Goal: Information Seeking & Learning: Get advice/opinions

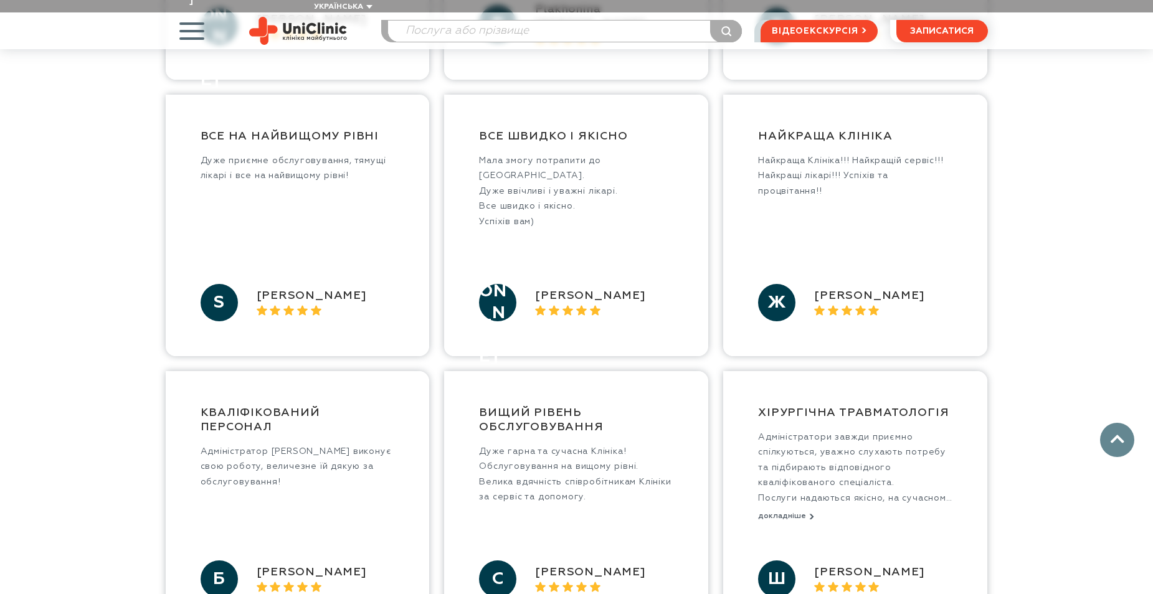
scroll to position [810, 0]
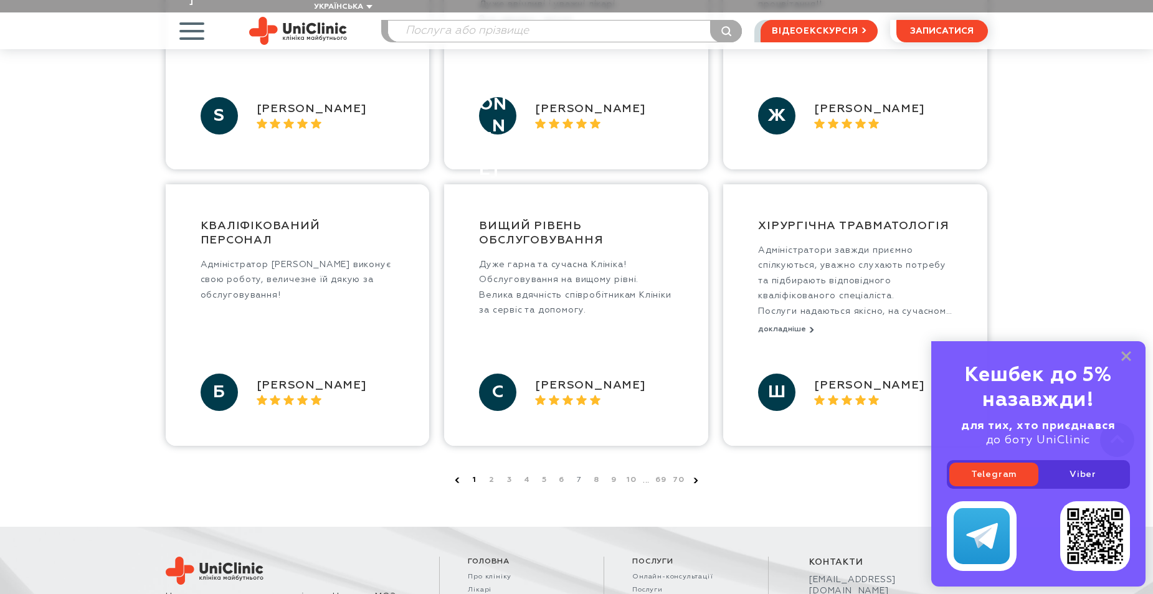
click at [470, 474] on link "1" at bounding box center [475, 480] width 12 height 12
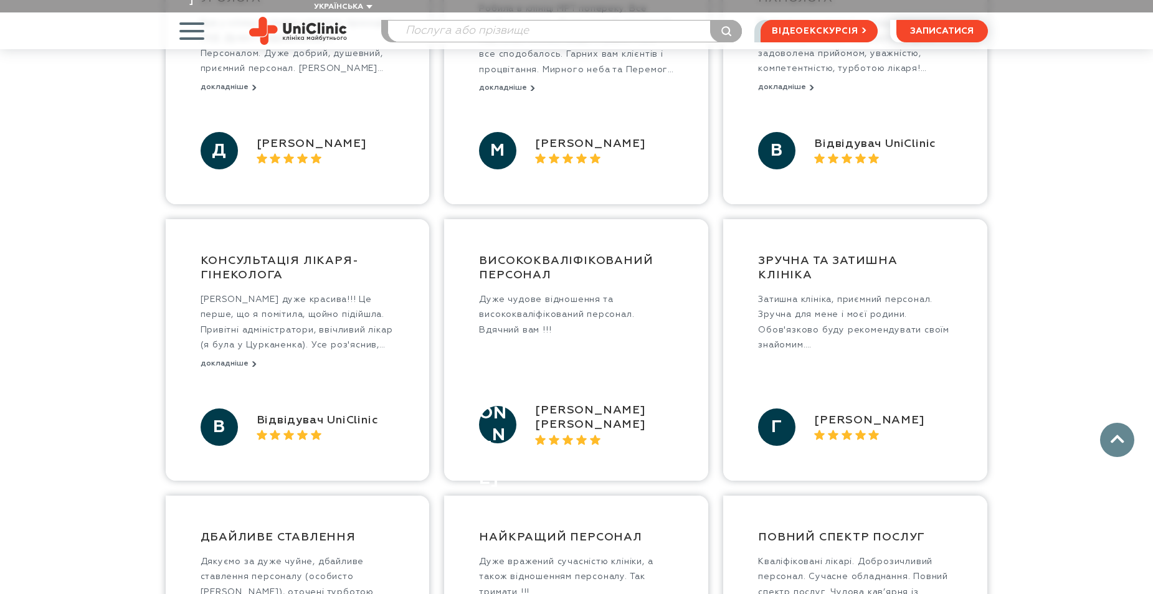
scroll to position [935, 0]
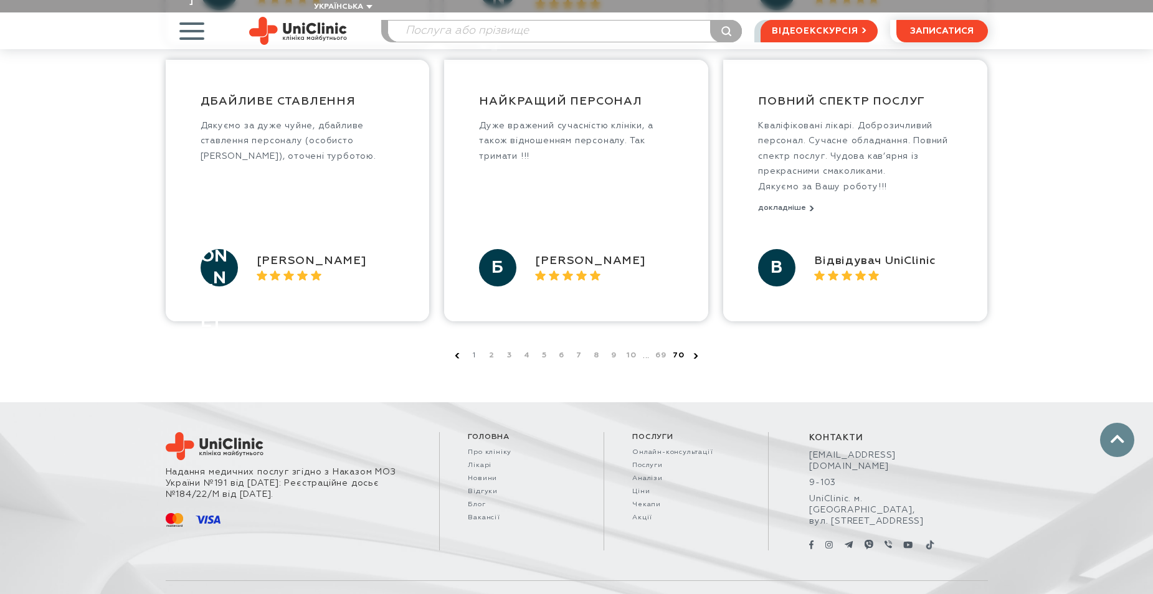
click at [677, 350] on link "70" at bounding box center [678, 356] width 12 height 12
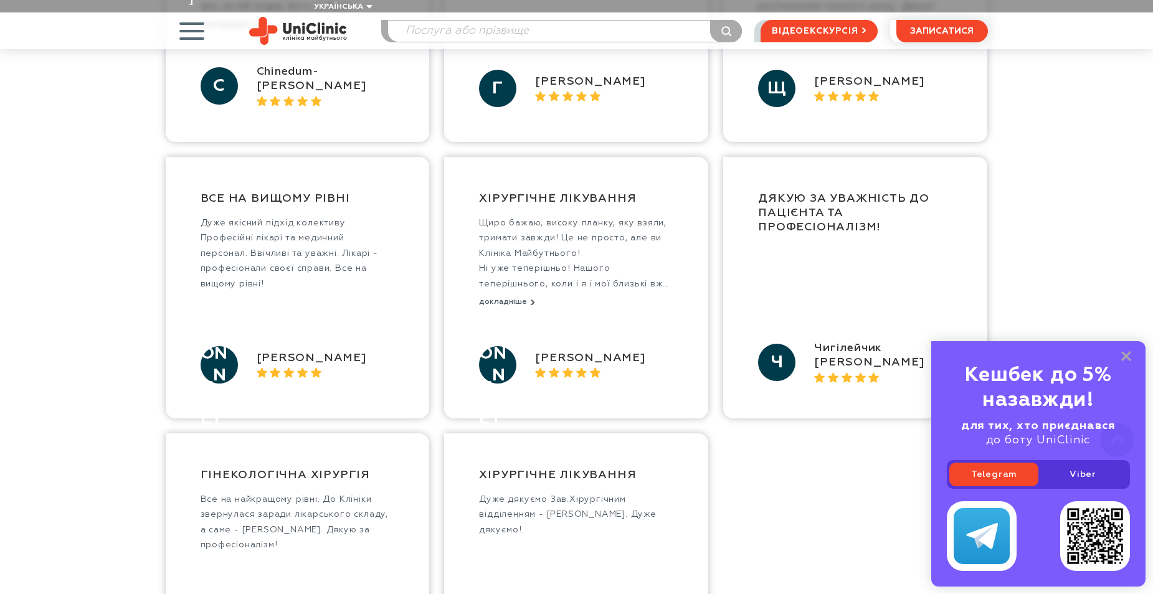
scroll to position [935, 0]
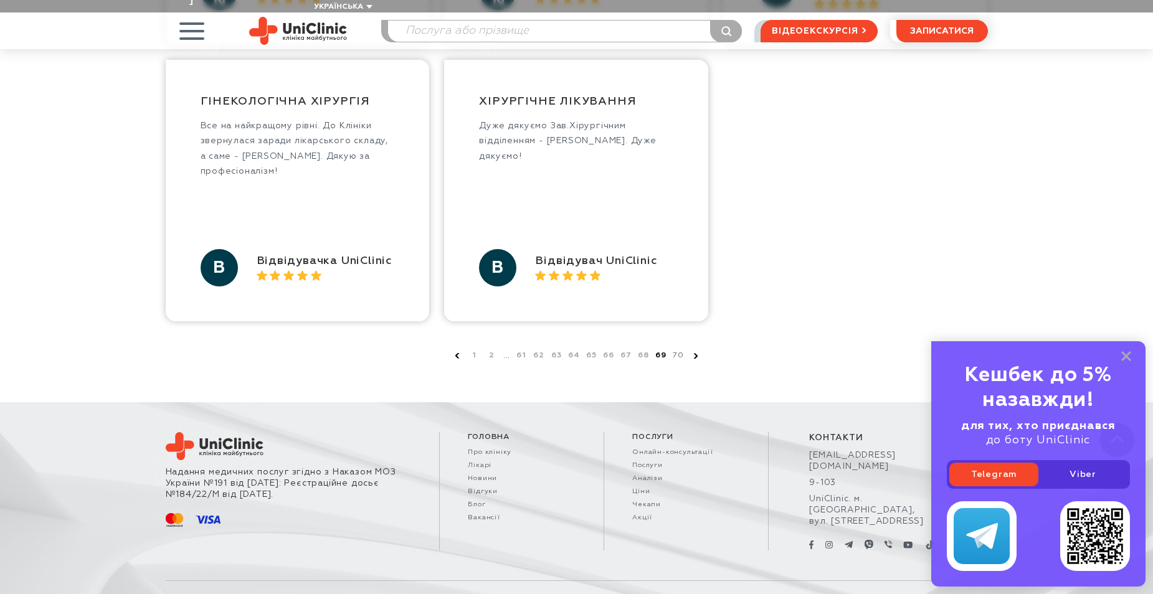
click at [659, 350] on link "69" at bounding box center [661, 356] width 12 height 12
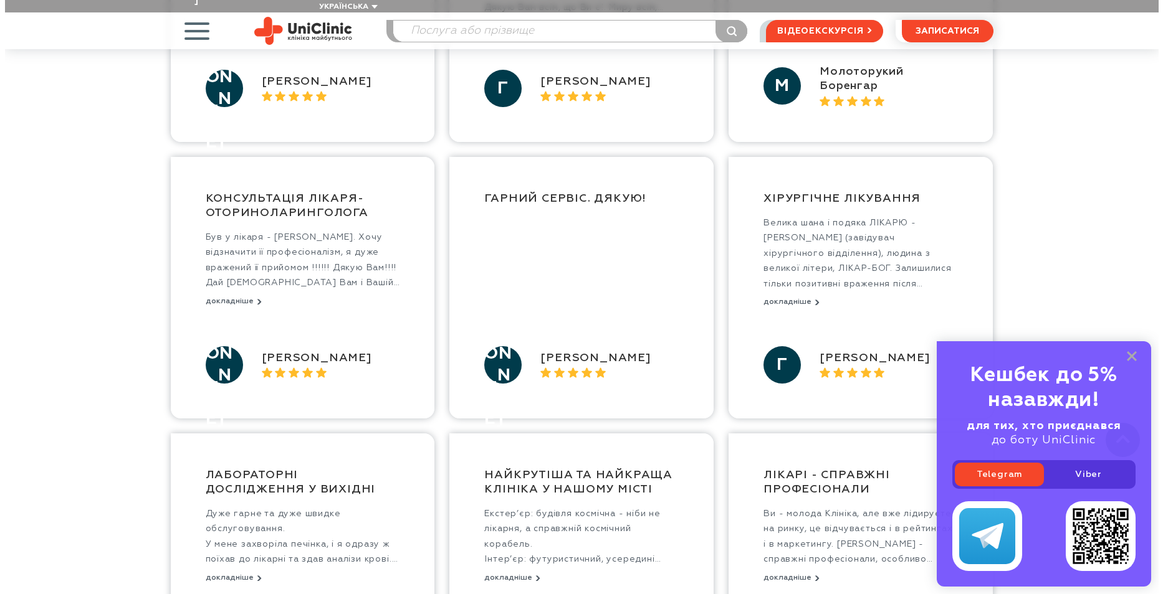
scroll to position [810, 0]
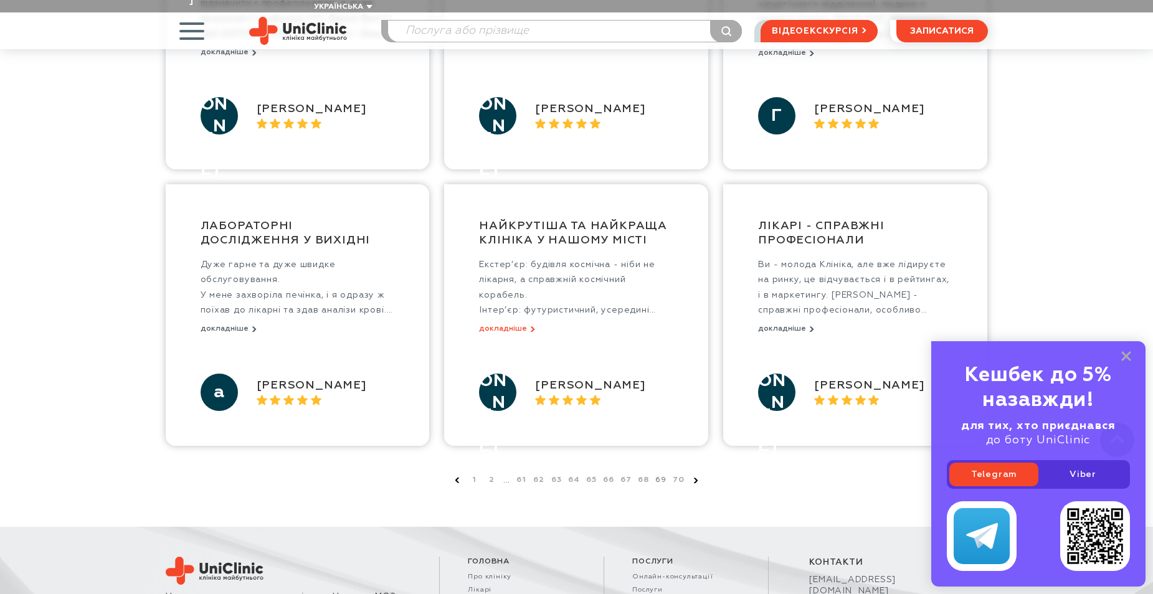
click at [498, 325] on button "докладніше" at bounding box center [507, 329] width 56 height 9
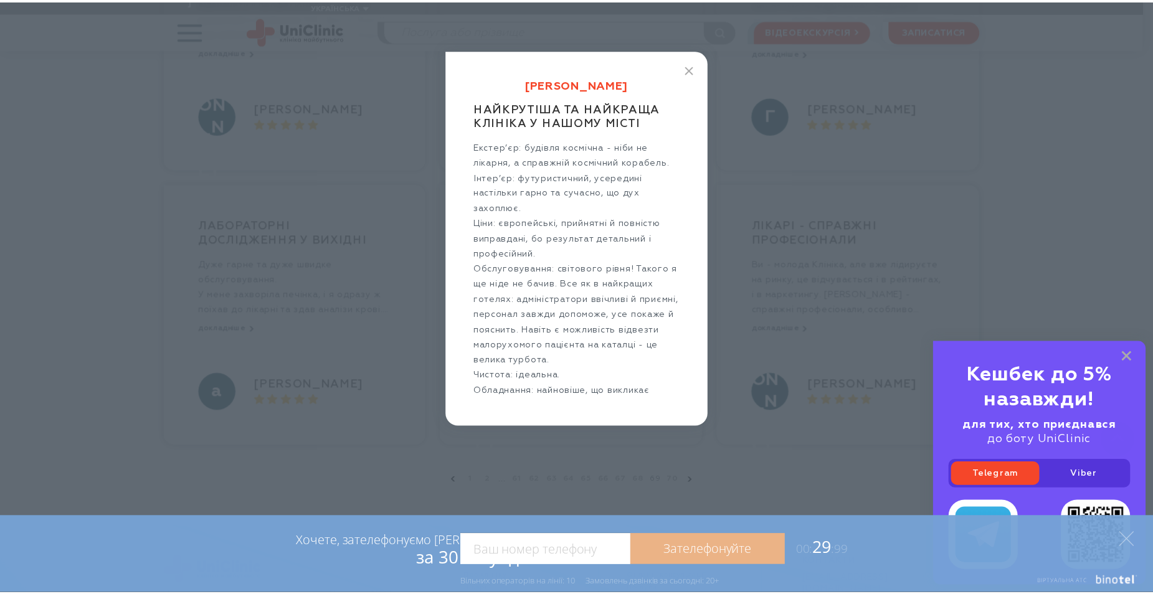
scroll to position [19, 0]
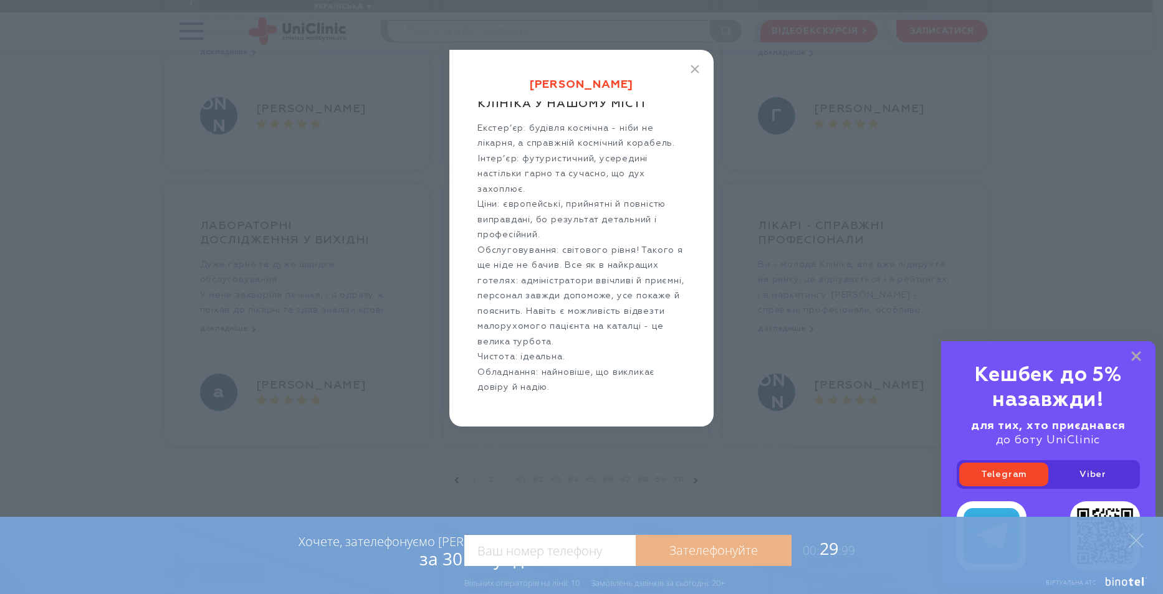
click at [541, 481] on div "Кирило Найкрутіша та найкраща Клініка у нашому місті Екстер’єр: будівля космічн…" at bounding box center [581, 297] width 1163 height 594
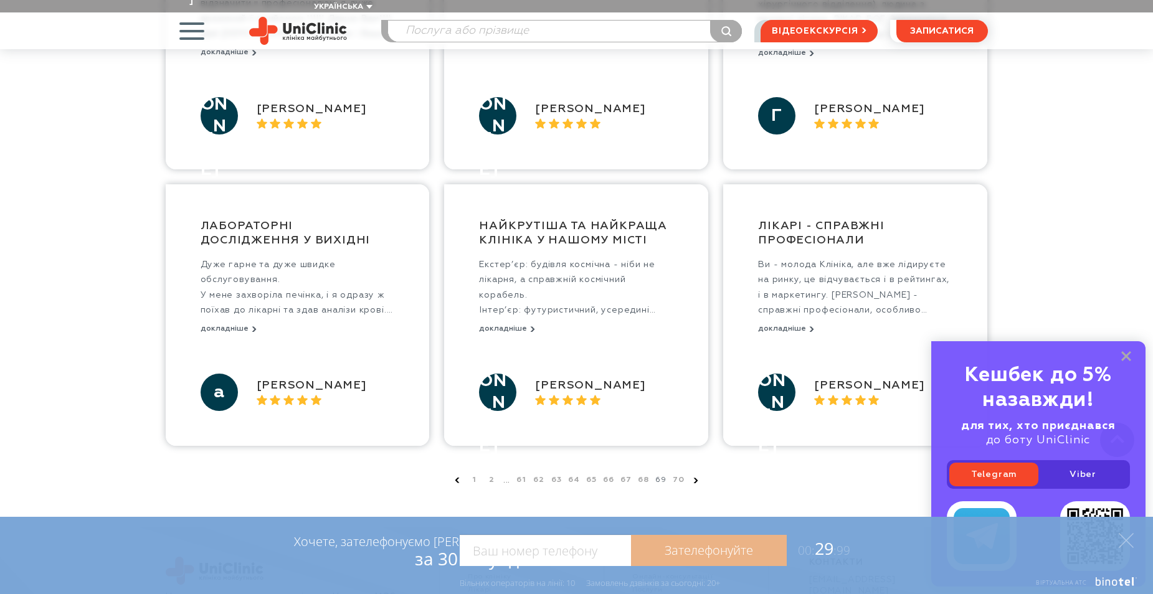
click at [1128, 363] on div "Кешбек до 5% назавжди! для тих, хто приєднався до боту UniClinic Telegram Viber" at bounding box center [1039, 463] width 214 height 245
click at [1125, 355] on rect at bounding box center [1127, 356] width 10 height 10
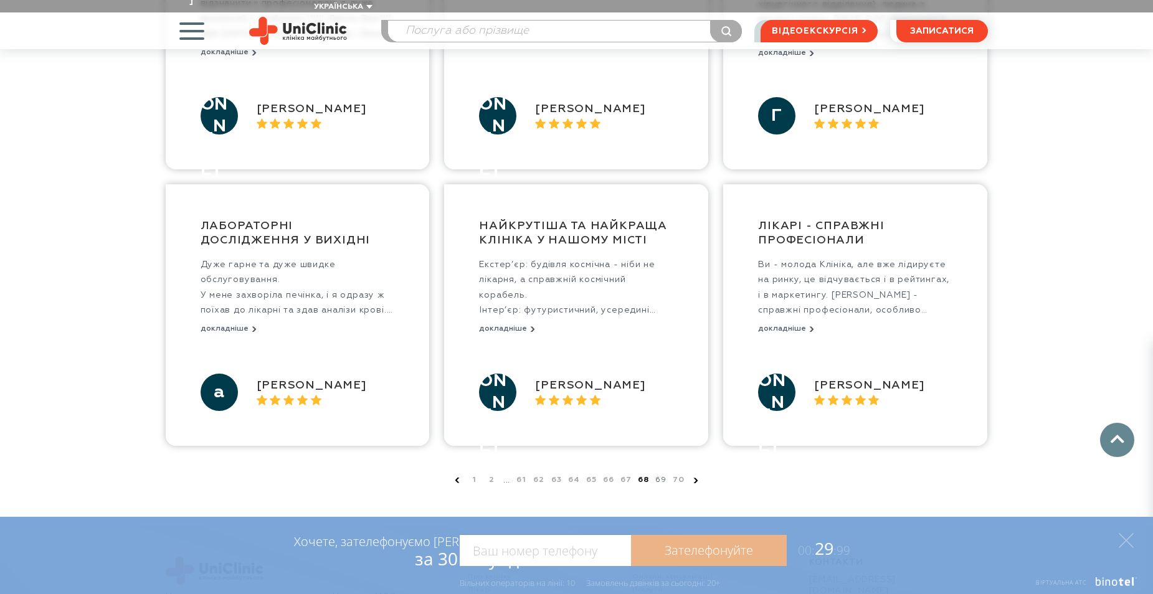
click at [649, 474] on link "68" at bounding box center [643, 480] width 12 height 12
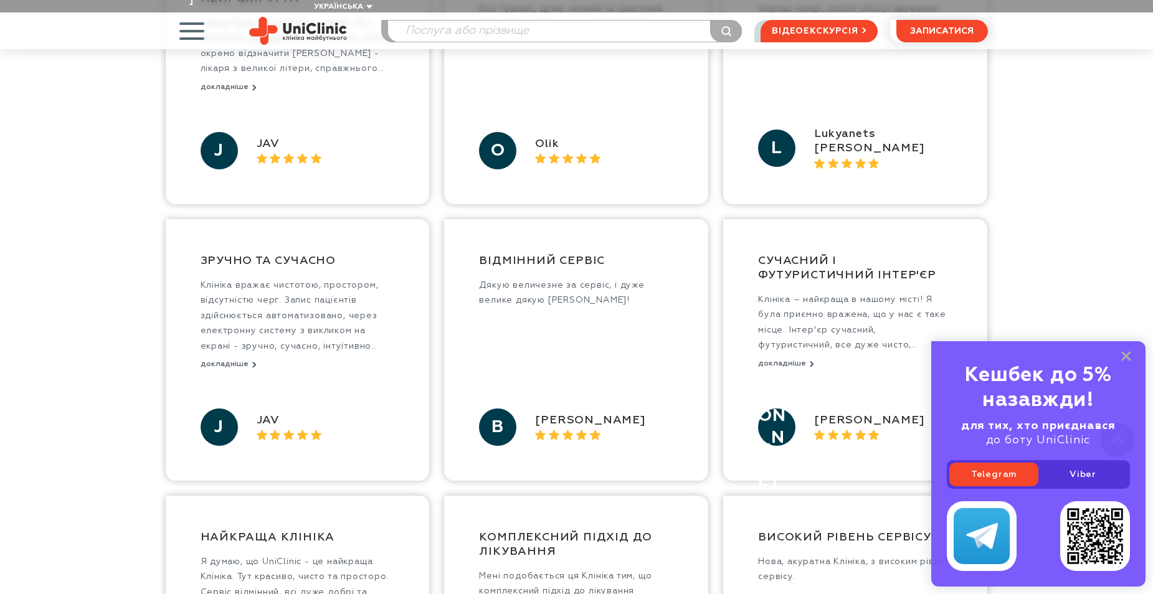
scroll to position [249, 0]
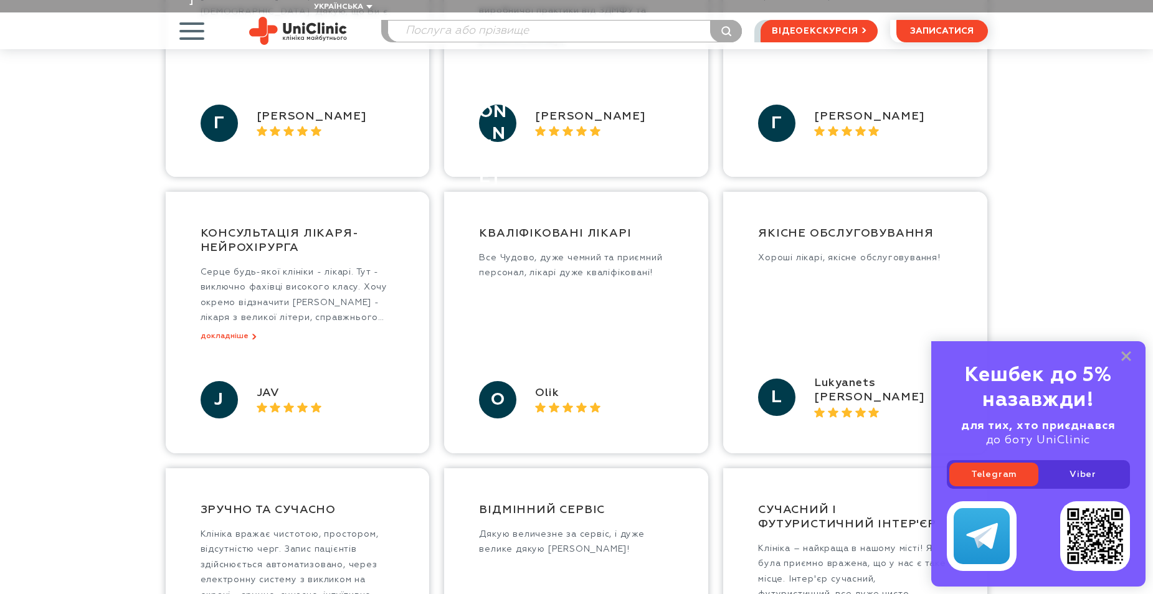
click at [248, 332] on button "докладніше" at bounding box center [229, 336] width 56 height 9
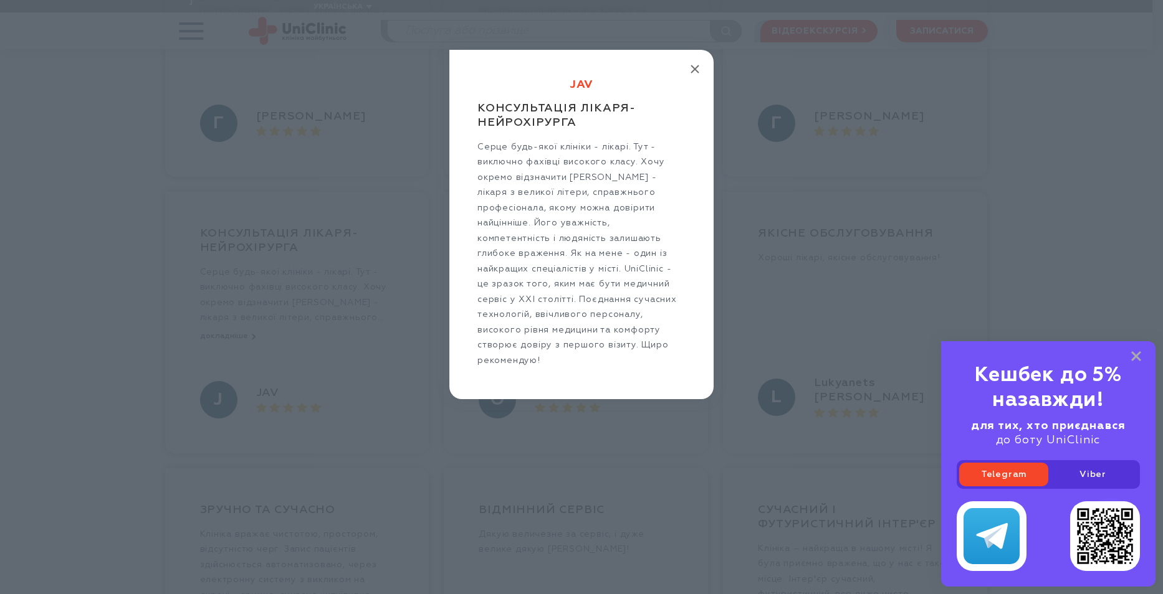
click at [697, 70] on icon "button" at bounding box center [694, 69] width 9 height 9
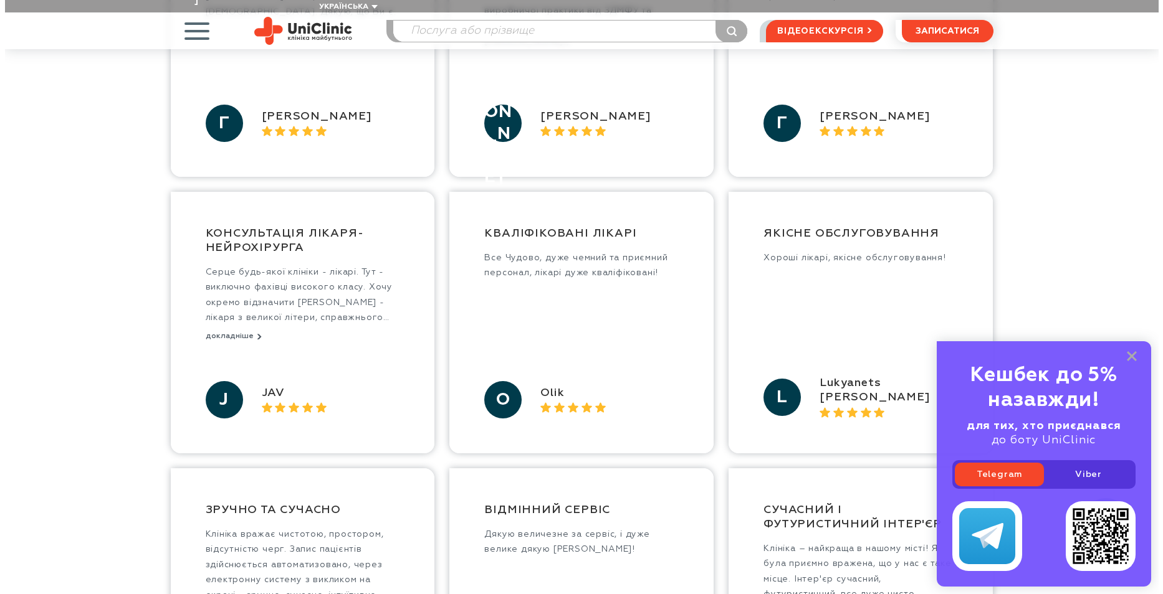
scroll to position [498, 0]
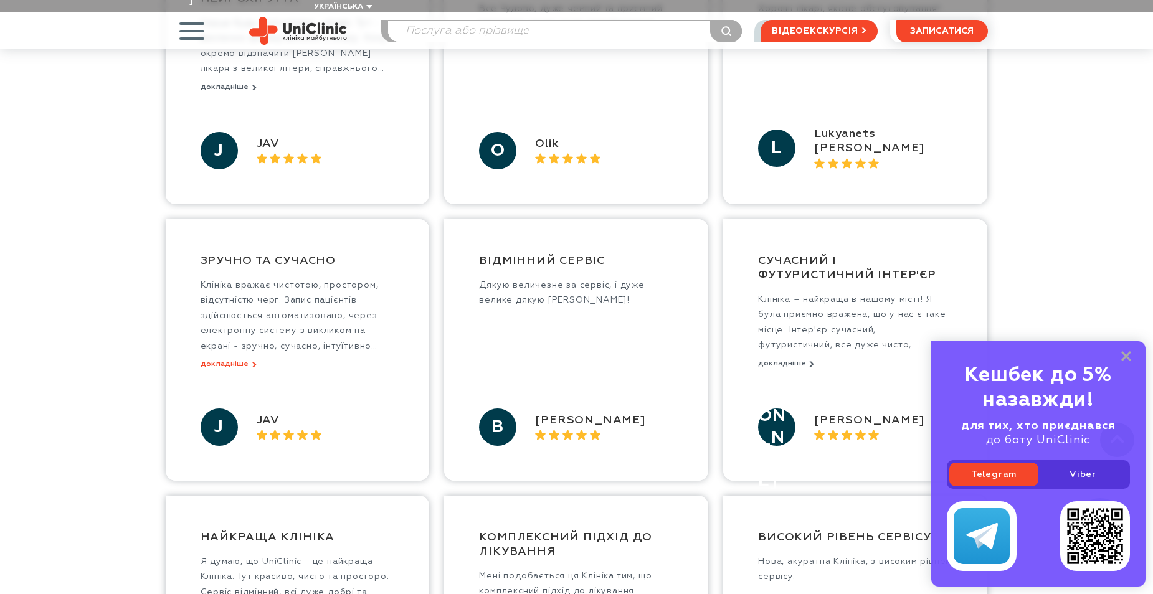
click at [234, 360] on button "докладніше" at bounding box center [229, 364] width 56 height 9
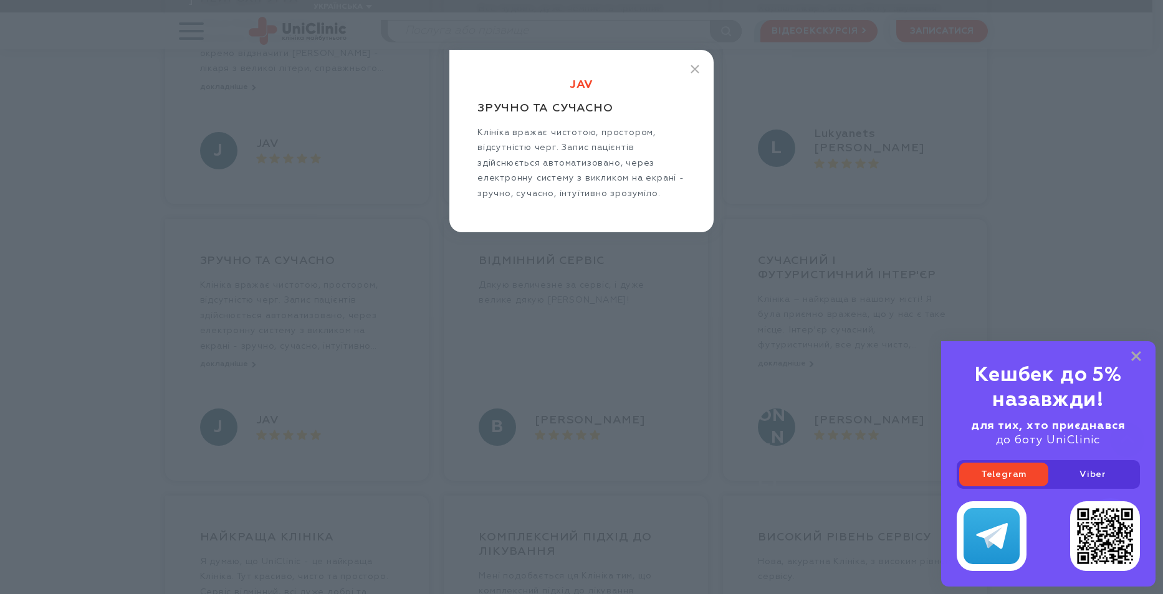
click at [322, 193] on div "JAV Зручно та сучасно Клініка вражає чистотою, простором, відсутністю черг. Зап…" at bounding box center [581, 297] width 1163 height 594
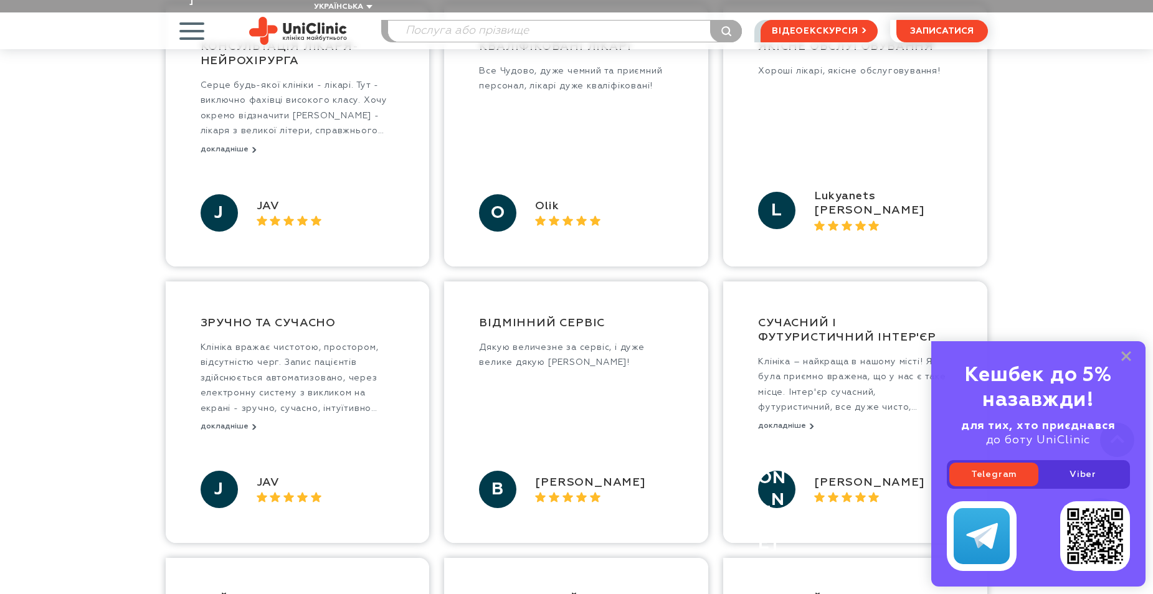
scroll to position [872, 0]
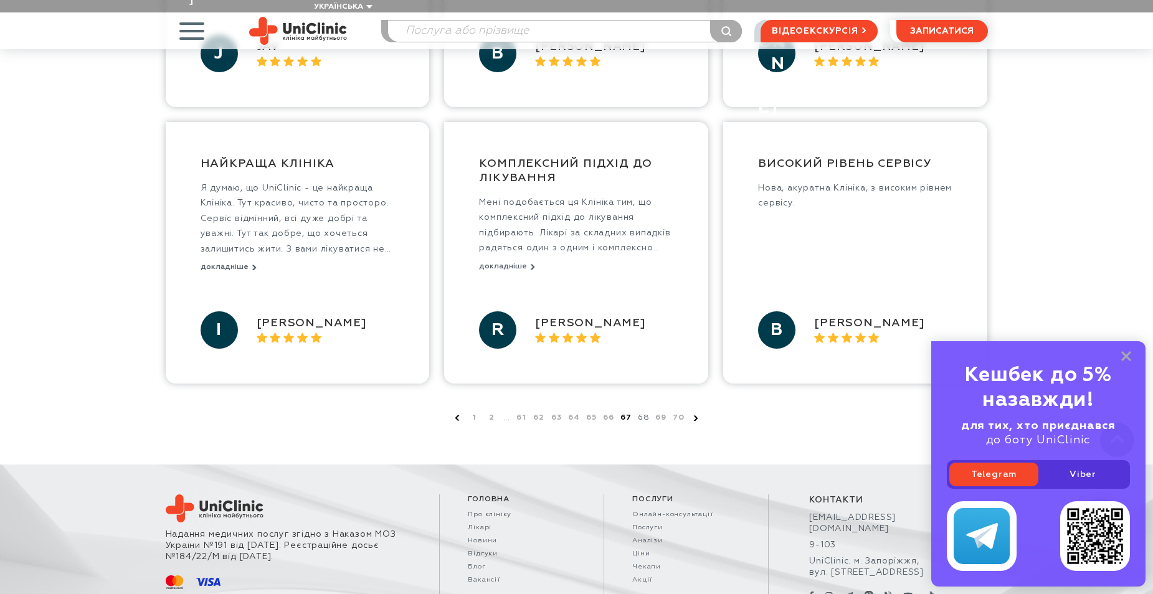
click at [627, 412] on link "67" at bounding box center [626, 418] width 12 height 12
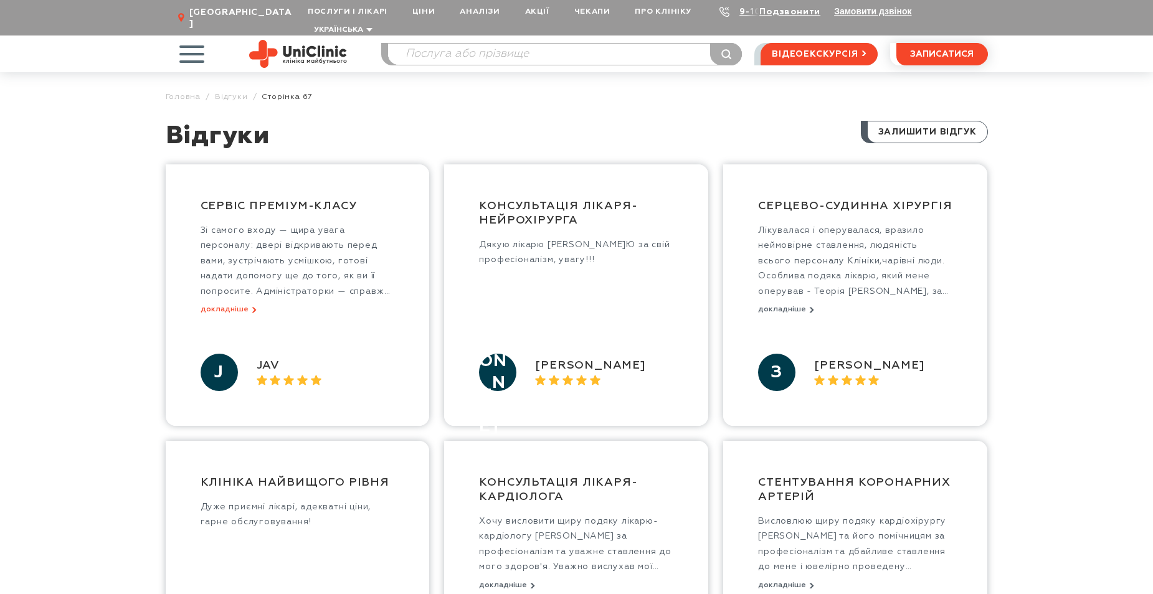
click at [210, 305] on button "докладніше" at bounding box center [229, 309] width 56 height 9
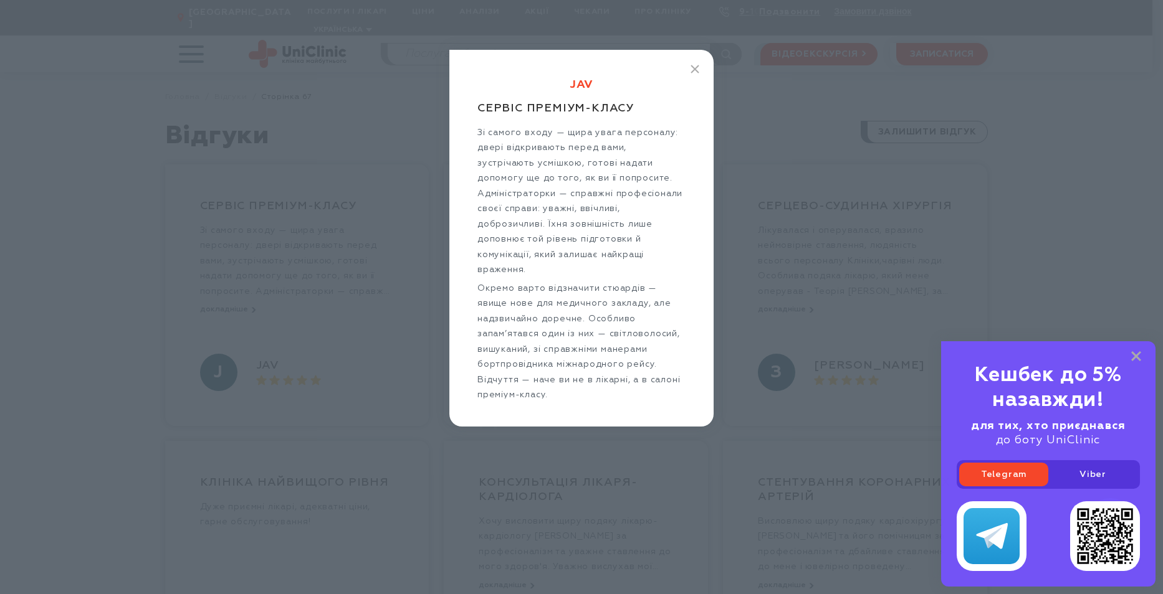
click at [338, 262] on div "JAV Сервіс преміум-класу Зі самого входу — щира увага персоналу: двері відкрива…" at bounding box center [581, 297] width 1163 height 594
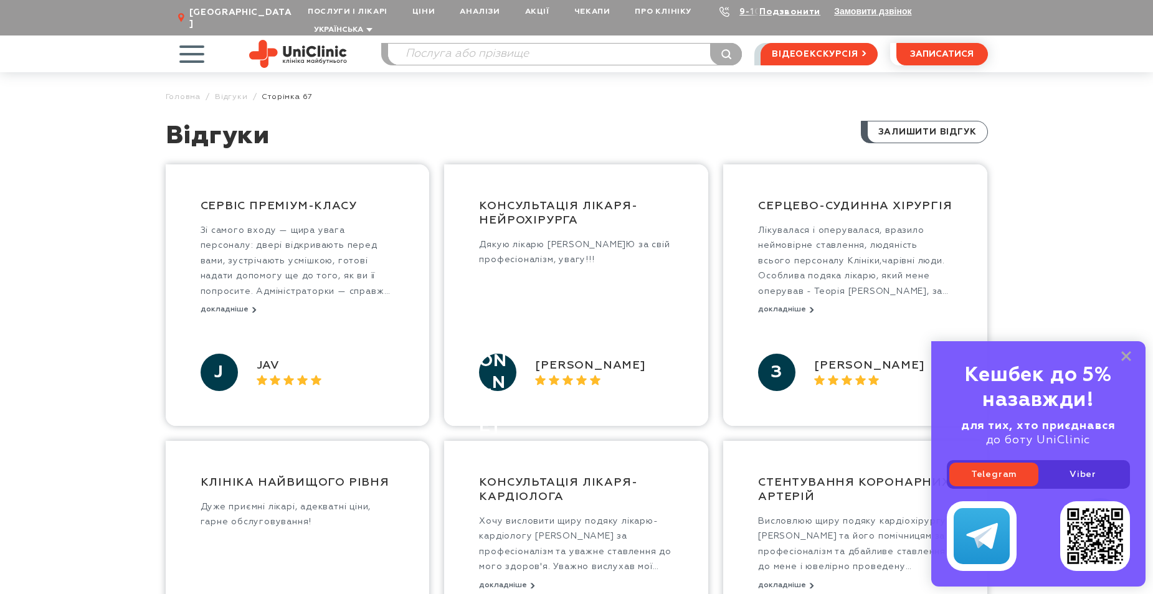
scroll to position [125, 0]
